Goal: Check status

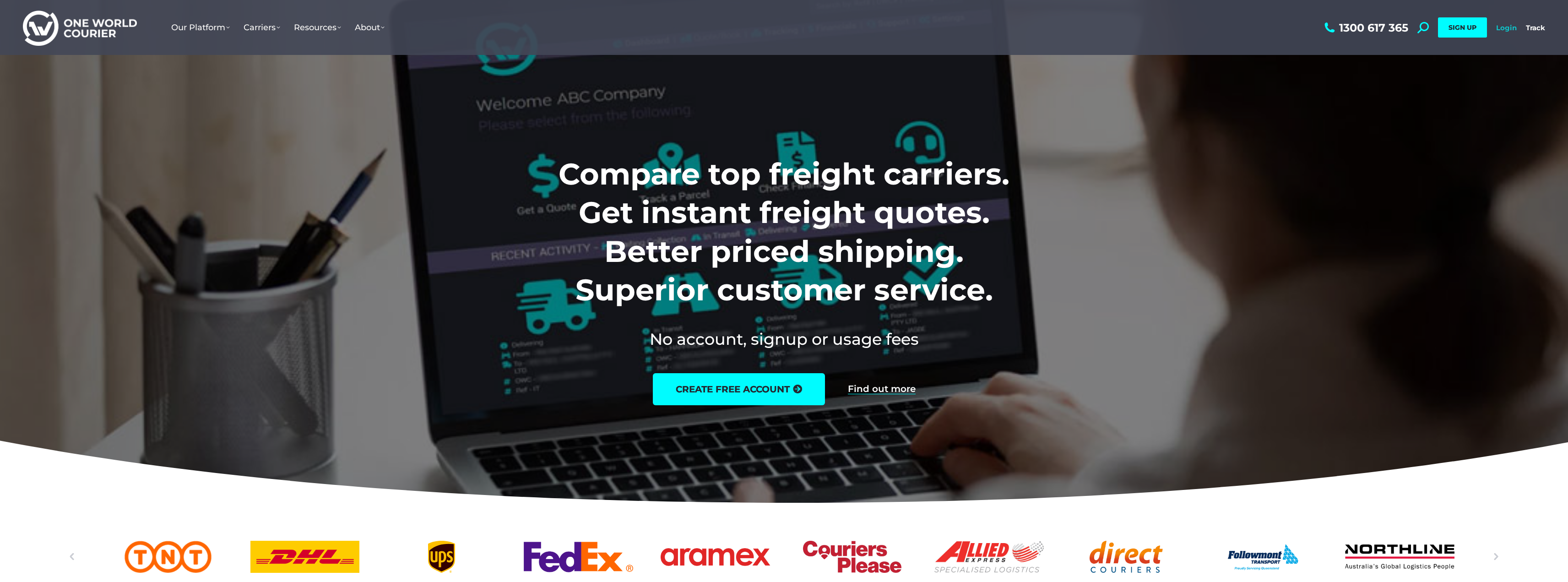
click at [1504, 25] on link "Login" at bounding box center [1506, 28] width 21 height 9
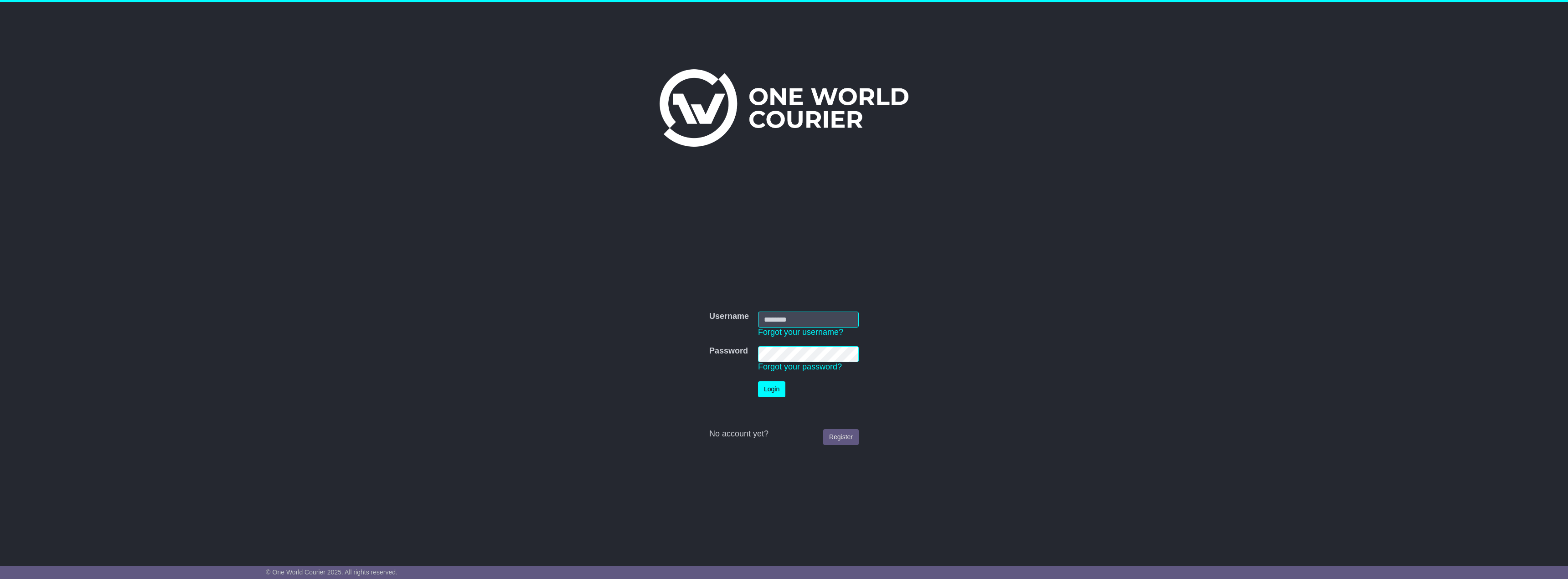
type input "**********"
click at [772, 386] on button "Login" at bounding box center [771, 389] width 27 height 16
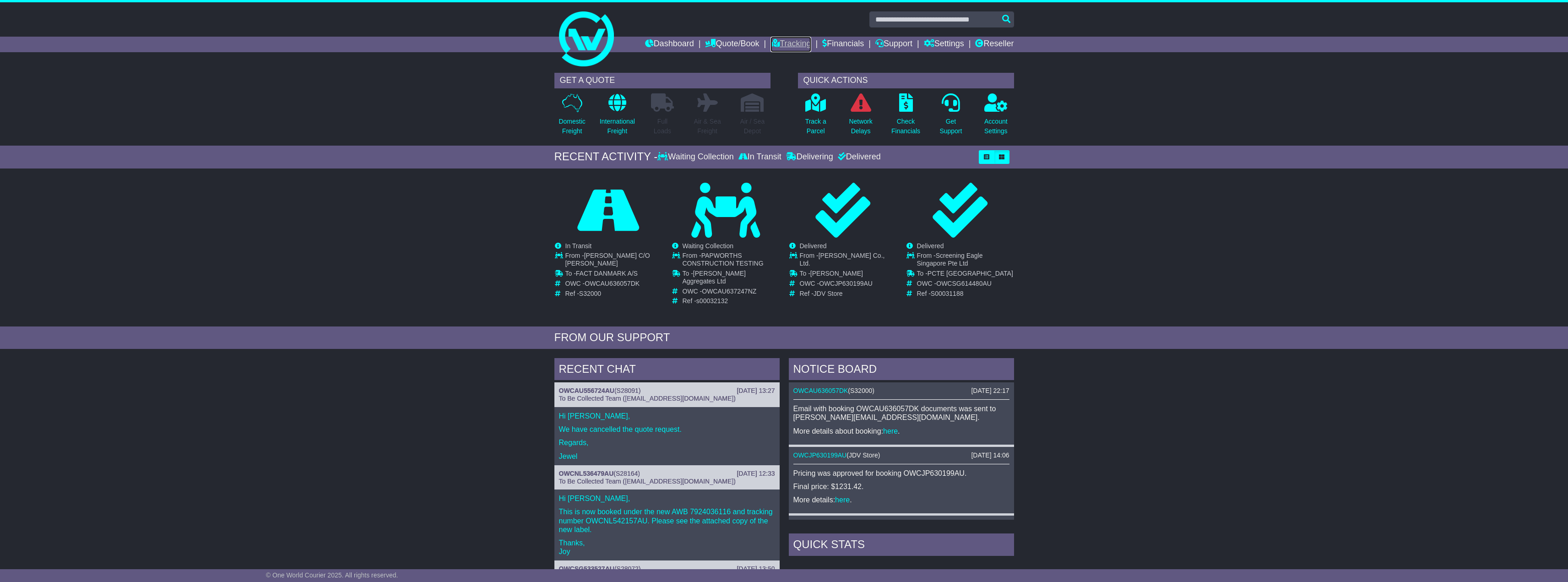
click at [777, 38] on link "Tracking" at bounding box center [790, 44] width 40 height 15
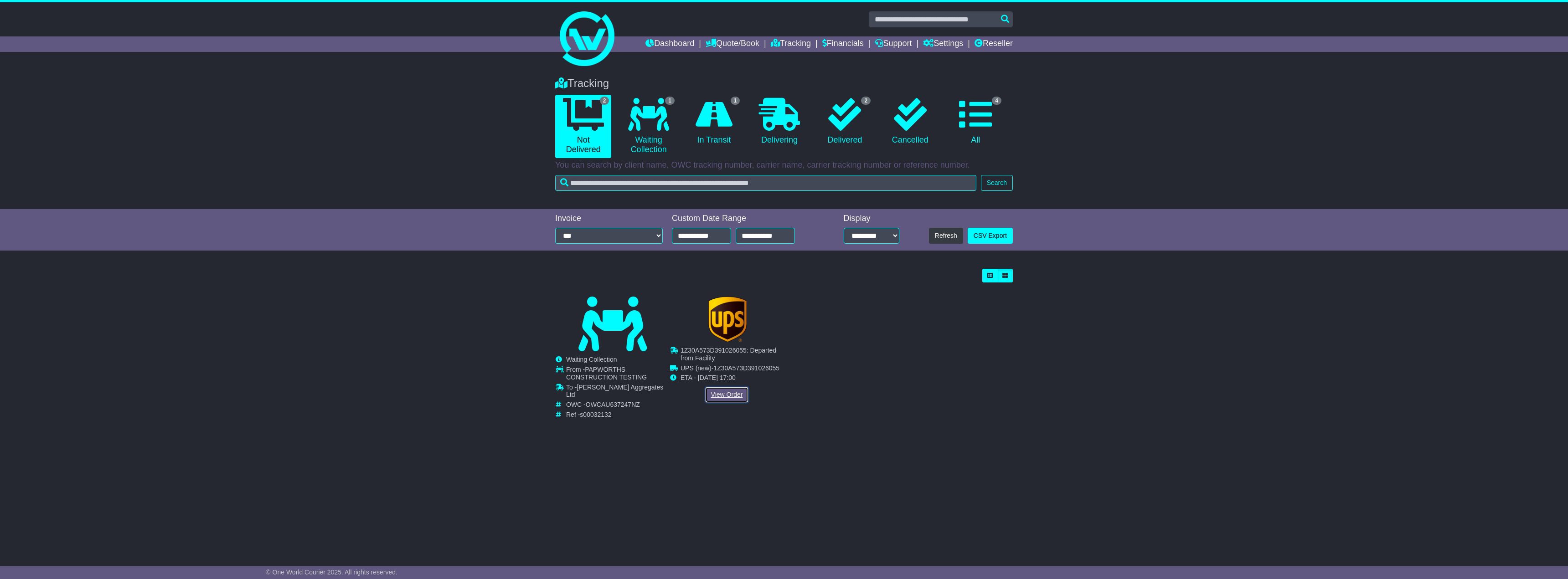
click at [729, 397] on link "View Order" at bounding box center [727, 395] width 44 height 16
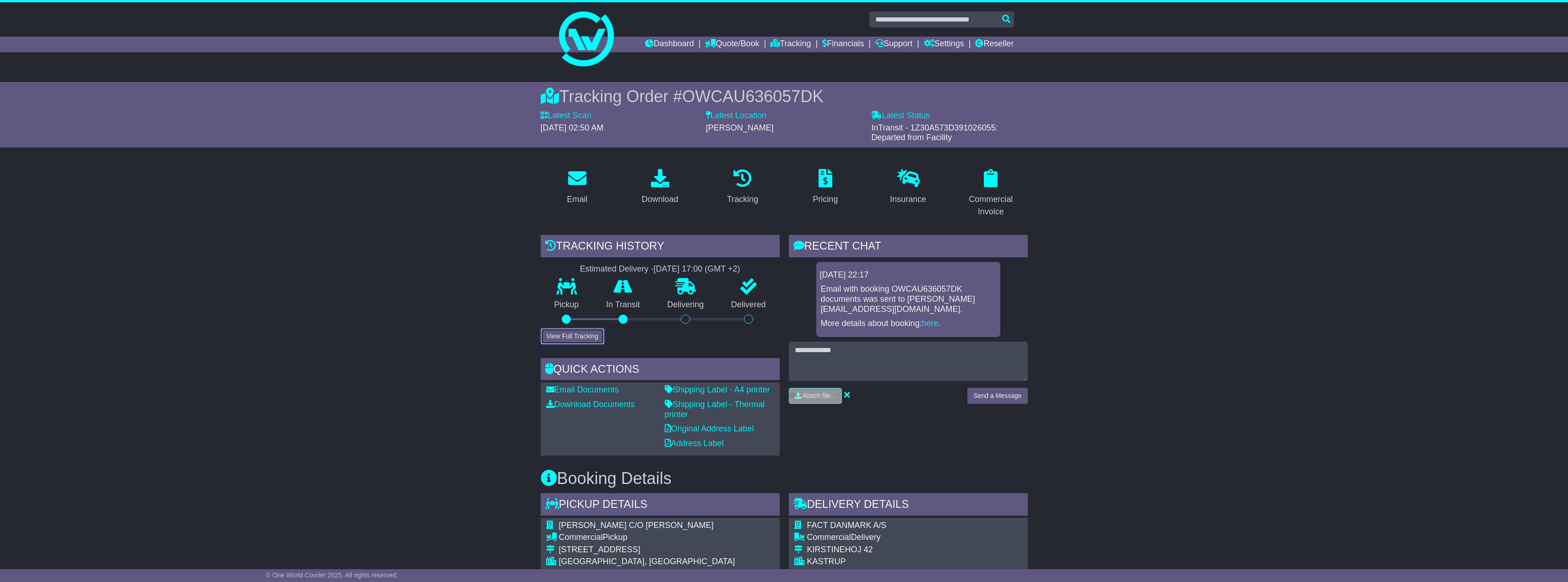
click at [570, 337] on button "View Full Tracking" at bounding box center [572, 336] width 64 height 16
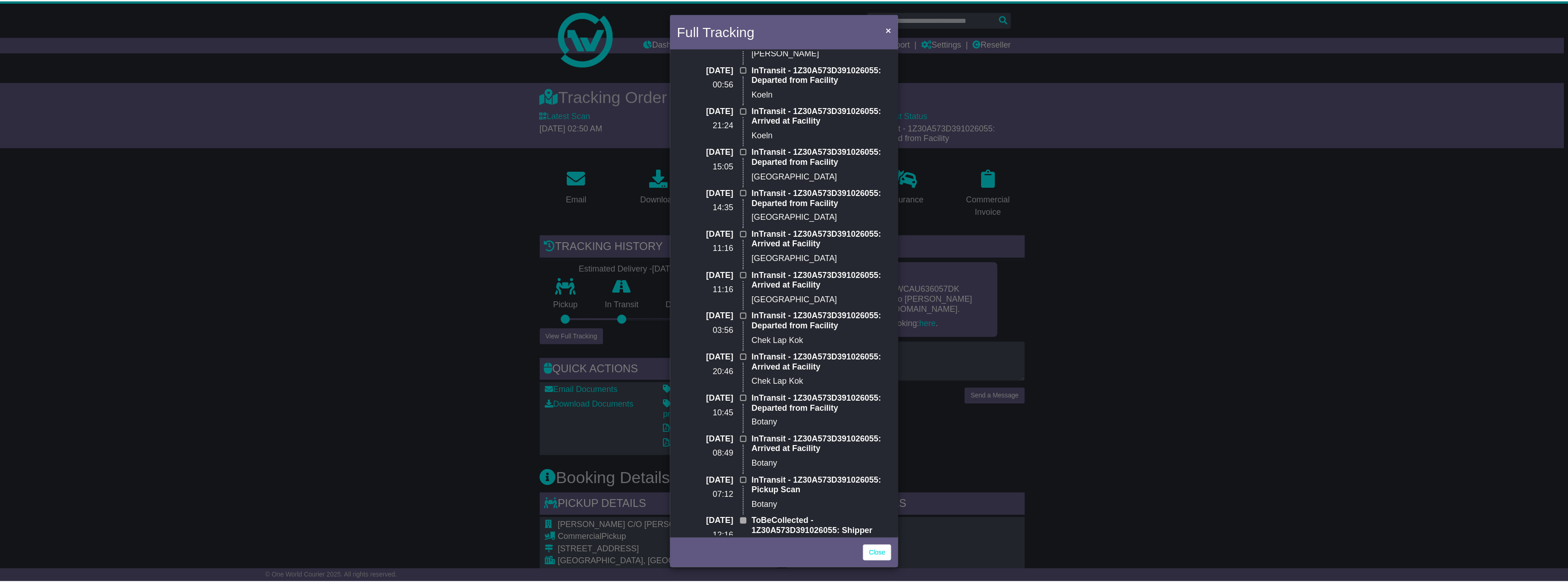
scroll to position [141, 0]
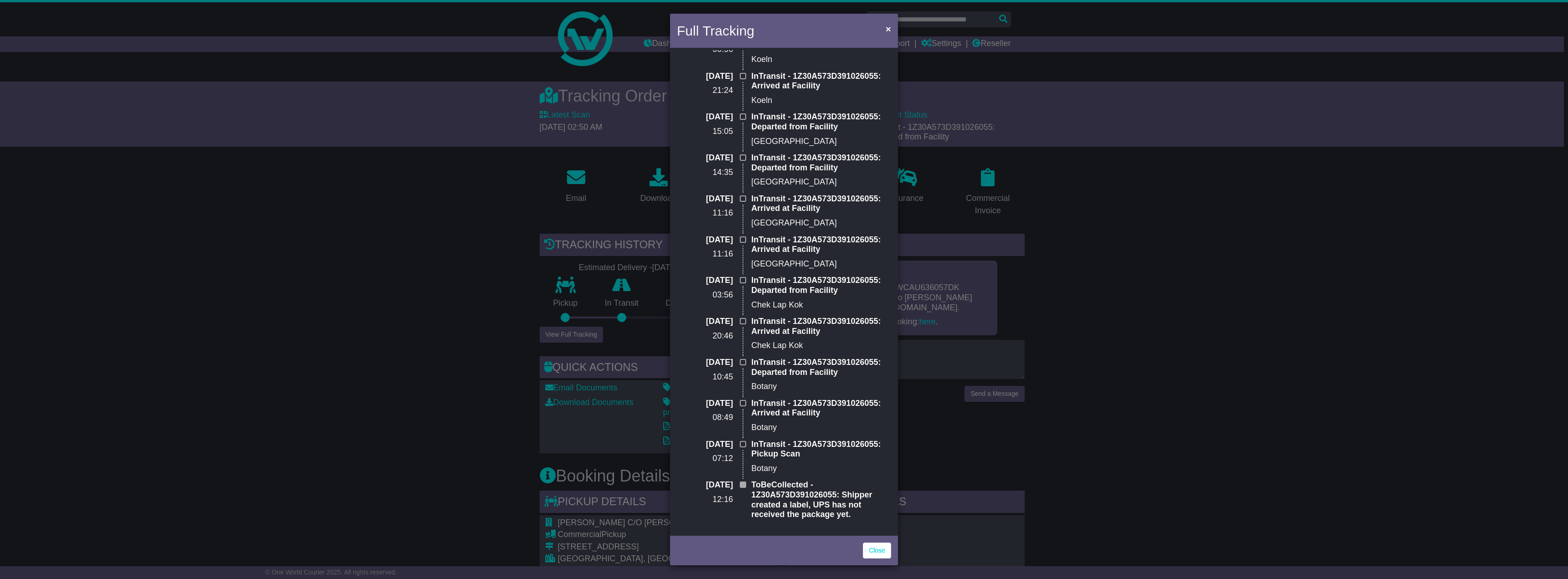
click at [1222, 303] on div "Full Tracking × InTransit Estimated Delivery: 22 Aug (Fri) 22 Aug 2025 02:50 In…" at bounding box center [784, 290] width 1568 height 579
